Goal: Task Accomplishment & Management: Use online tool/utility

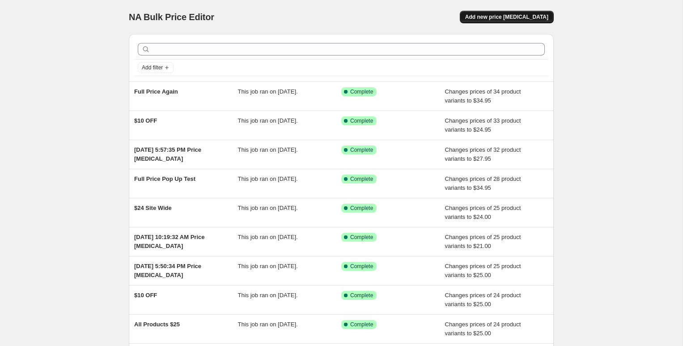
click at [469, 14] on span "Add new price [MEDICAL_DATA]" at bounding box center [506, 16] width 83 height 7
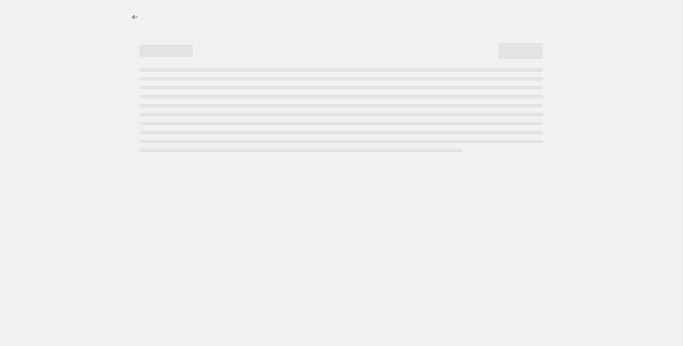
select select "percentage"
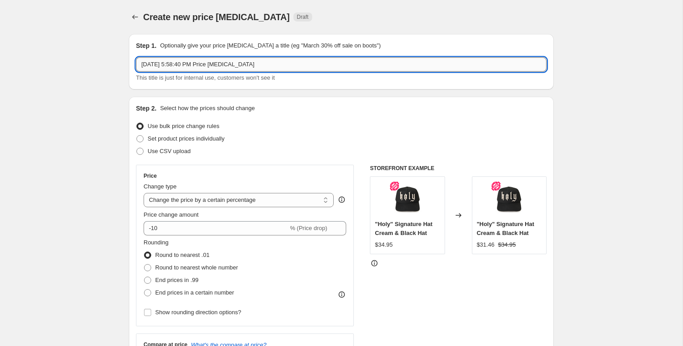
click at [250, 57] on input "[DATE] 5:58:40 PM Price [MEDICAL_DATA]" at bounding box center [341, 64] width 410 height 14
type input "$20 Test"
drag, startPoint x: 134, startPoint y: 167, endPoint x: 179, endPoint y: 161, distance: 45.5
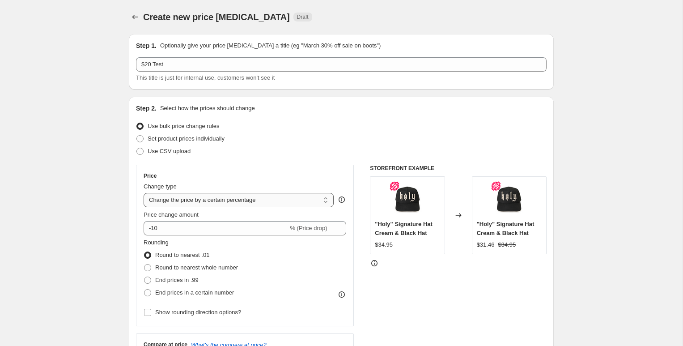
click at [250, 193] on select "Change the price to a certain amount Change the price by a certain amount Chang…" at bounding box center [238, 200] width 190 height 14
select select "to"
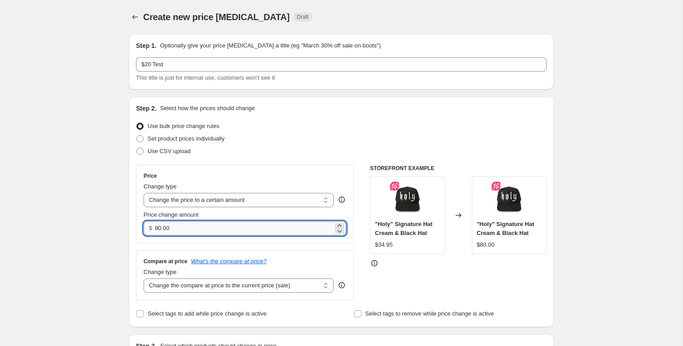
click at [215, 221] on input "80.00" at bounding box center [243, 228] width 177 height 14
type input "20.00"
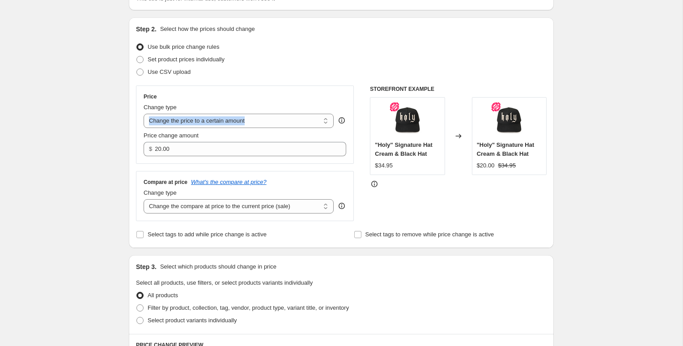
scroll to position [80, 0]
click at [253, 198] on select "Change the compare at price to the current price (sale) Change the compare at p…" at bounding box center [238, 205] width 190 height 14
select select "to"
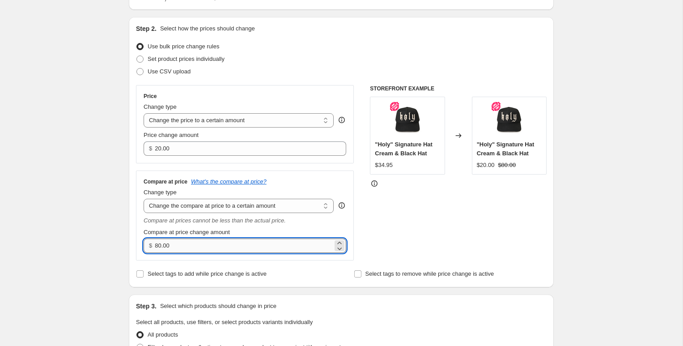
click at [231, 238] on input "80.00" at bounding box center [243, 245] width 177 height 14
type input "2"
type input "35.00"
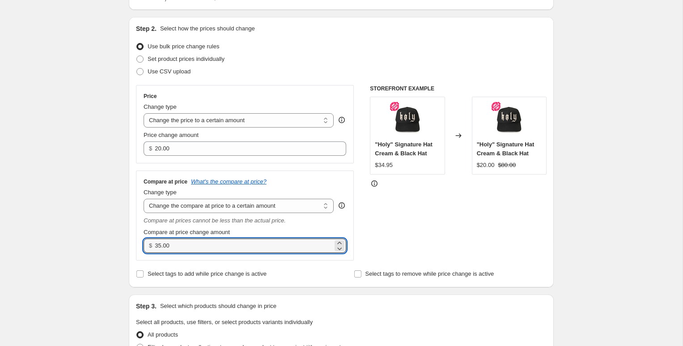
click at [140, 126] on div "Create new price [MEDICAL_DATA]. This page is ready Create new price [MEDICAL_D…" at bounding box center [341, 345] width 682 height 850
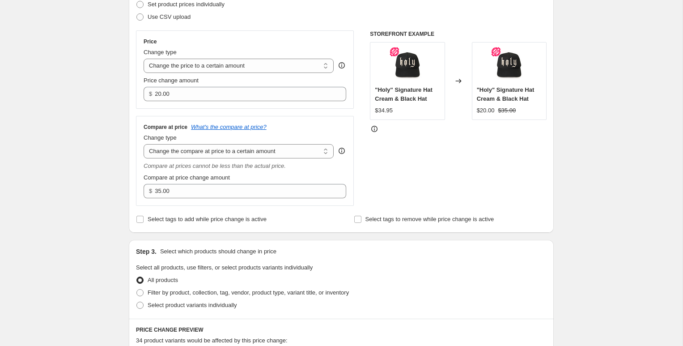
click at [142, 123] on div "Create new price [MEDICAL_DATA]. This page is ready Create new price [MEDICAL_D…" at bounding box center [341, 291] width 682 height 850
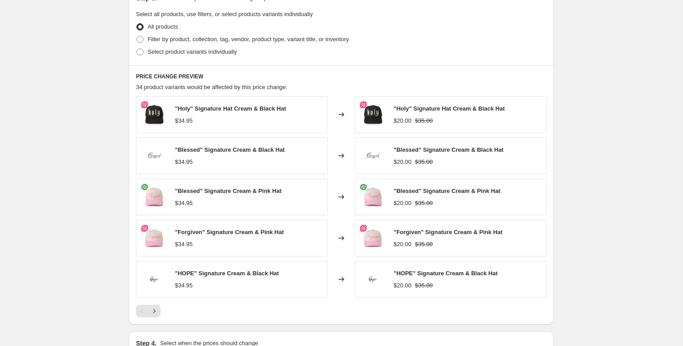
scroll to position [388, 0]
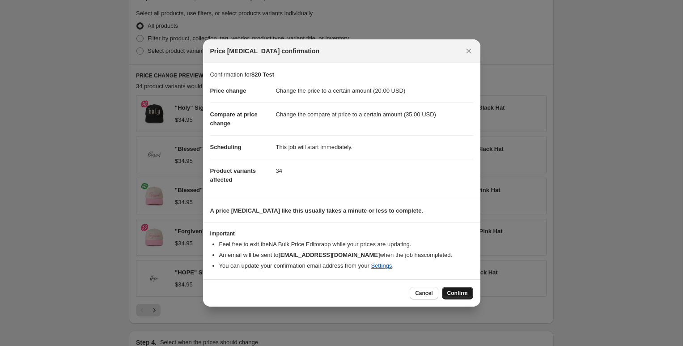
click at [447, 289] on span "Confirm" at bounding box center [457, 292] width 21 height 7
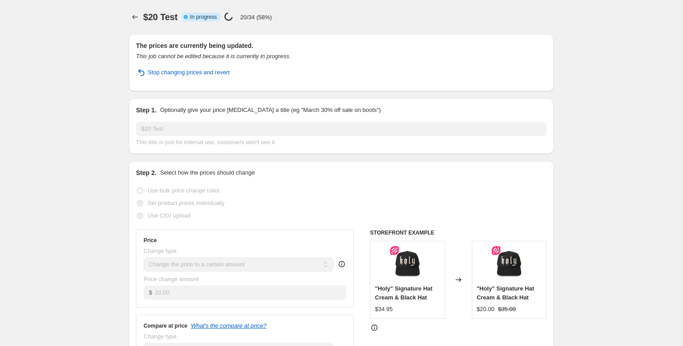
select select "to"
